Goal: Transaction & Acquisition: Purchase product/service

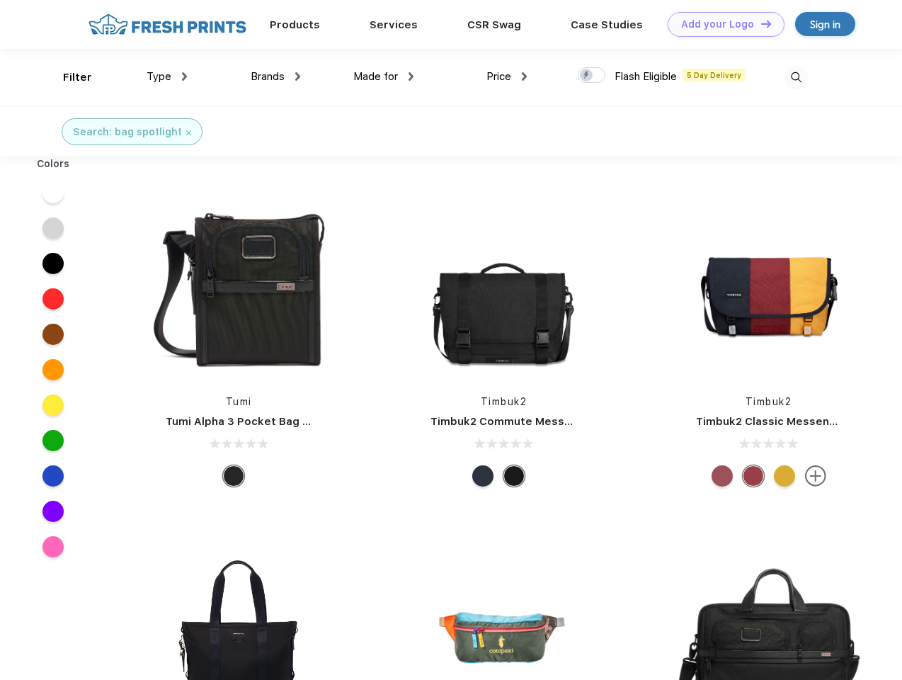
scroll to position [1, 0]
click at [721, 24] on link "Add your Logo Design Tool" at bounding box center [726, 24] width 117 height 25
click at [0, 0] on div "Design Tool" at bounding box center [0, 0] width 0 height 0
click at [760, 23] on link "Add your Logo Design Tool" at bounding box center [726, 24] width 117 height 25
click at [68, 77] on div "Filter" at bounding box center [77, 77] width 29 height 16
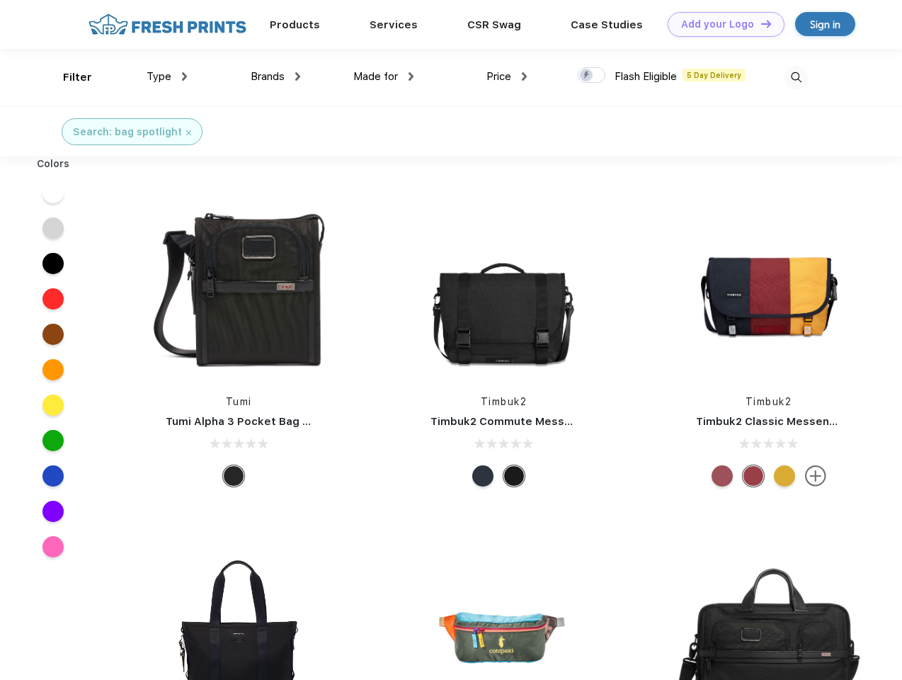
click at [167, 76] on span "Type" at bounding box center [159, 76] width 25 height 13
click at [275, 76] on span "Brands" at bounding box center [268, 76] width 34 height 13
click at [384, 76] on span "Made for" at bounding box center [375, 76] width 45 height 13
click at [507, 76] on span "Price" at bounding box center [498, 76] width 25 height 13
click at [592, 76] on div at bounding box center [592, 75] width 28 height 16
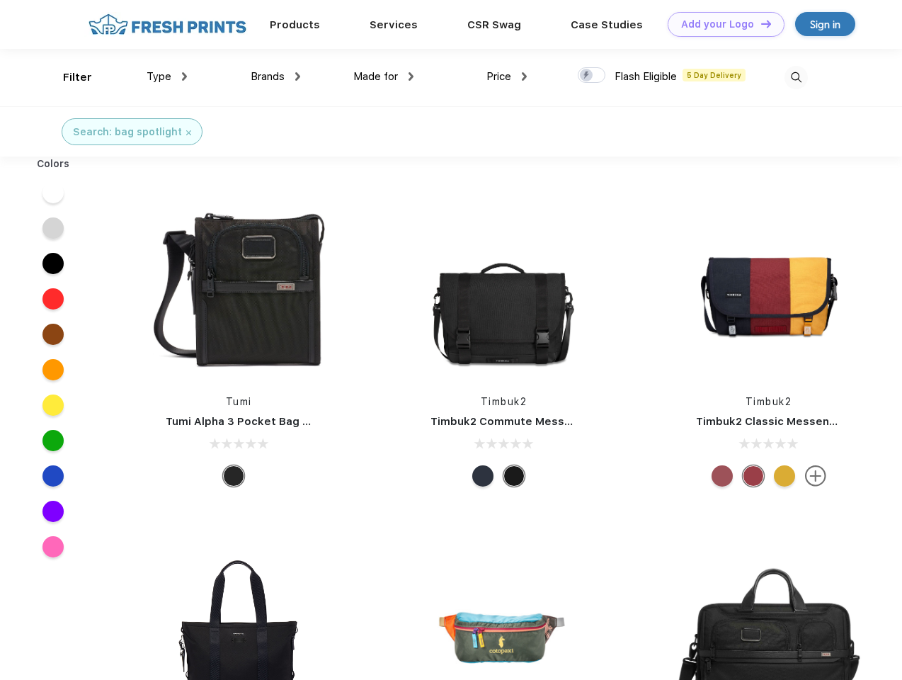
click at [587, 76] on input "checkbox" at bounding box center [582, 71] width 9 height 9
click at [796, 77] on img at bounding box center [796, 77] width 23 height 23
